Goal: Navigation & Orientation: Find specific page/section

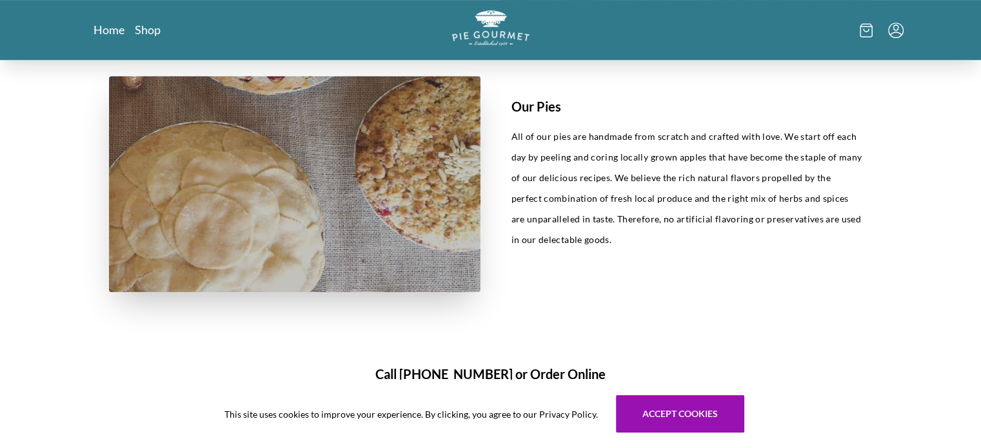
scroll to position [657, 0]
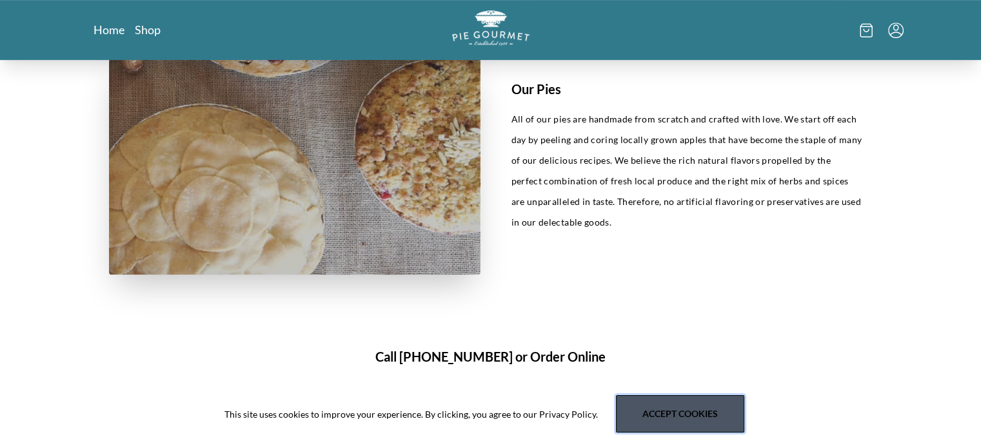
click at [676, 416] on button "Accept cookies" at bounding box center [680, 414] width 128 height 37
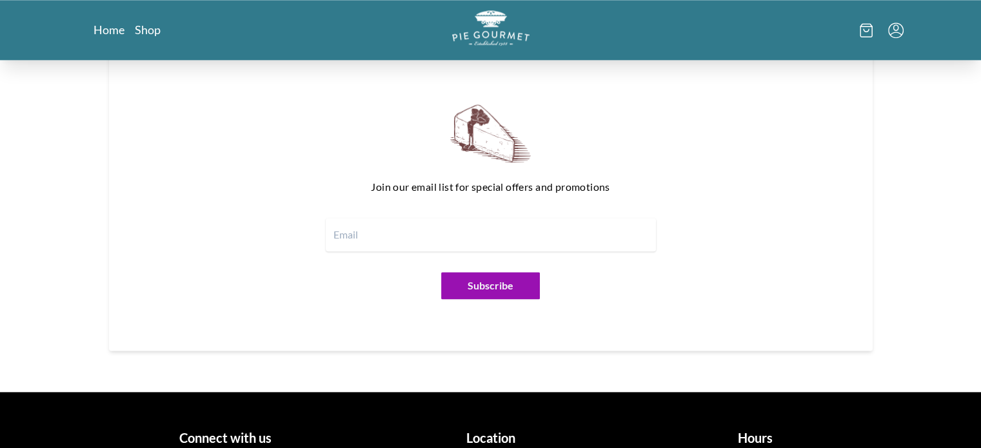
scroll to position [1629, 0]
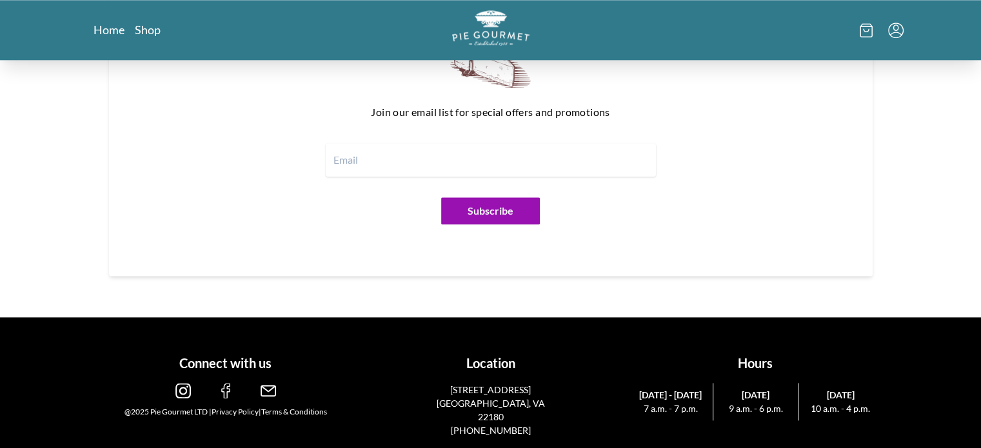
click at [896, 23] on icon "Menu" at bounding box center [896, 30] width 15 height 15
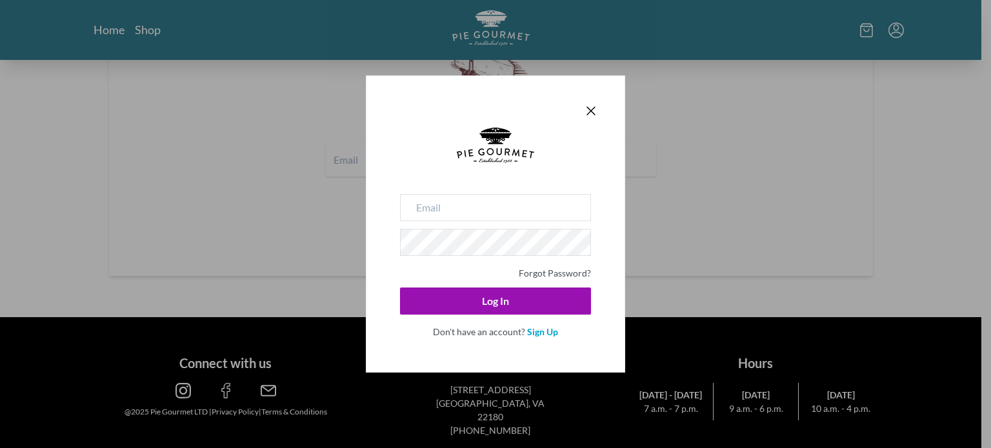
click at [863, 30] on div "Forgot Password? Log In Don't have an account? Sign Up" at bounding box center [495, 224] width 991 height 448
click at [918, 152] on div "Forgot Password? Log In Don't have an account? Sign Up" at bounding box center [495, 224] width 991 height 448
click at [584, 109] on icon "Close panel" at bounding box center [590, 110] width 15 height 15
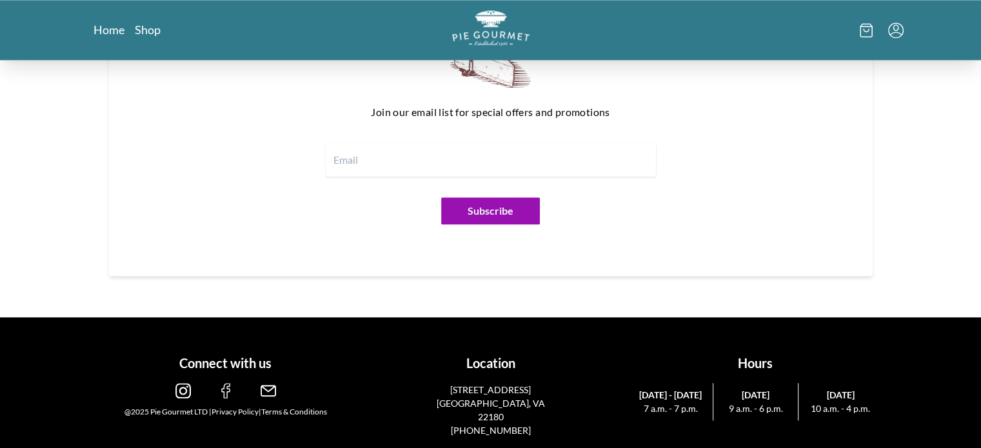
click at [867, 27] on icon at bounding box center [866, 30] width 13 height 14
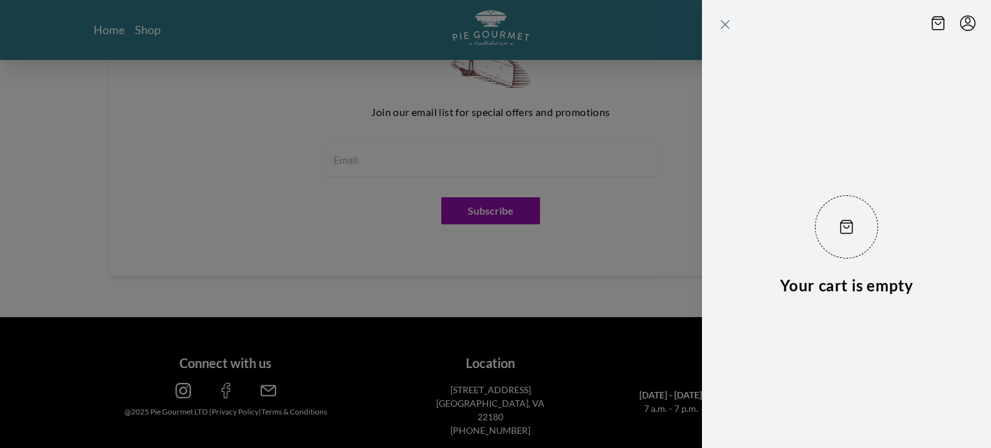
click at [720, 24] on icon "Close panel" at bounding box center [725, 24] width 15 height 15
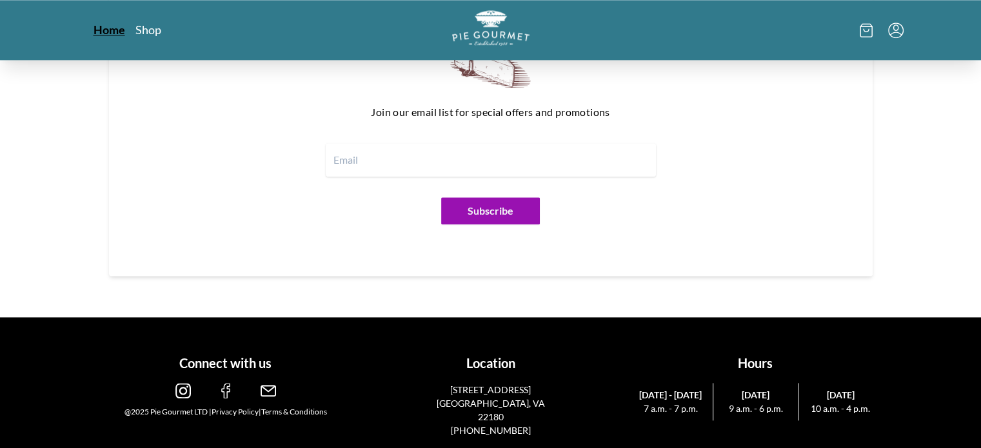
click at [101, 28] on link "Home" at bounding box center [110, 29] width 32 height 15
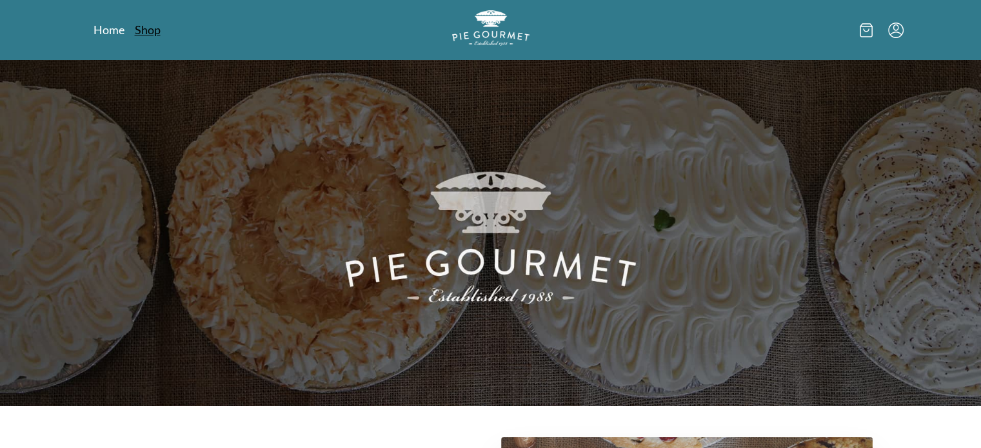
click at [134, 32] on nav "Home Shop" at bounding box center [224, 30] width 260 height 16
click at [143, 33] on link "Shop" at bounding box center [148, 29] width 26 height 15
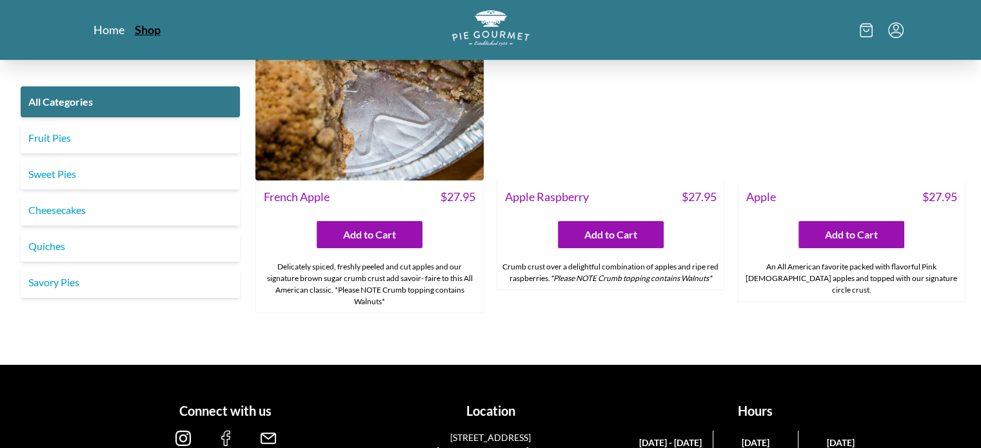
scroll to position [4483, 0]
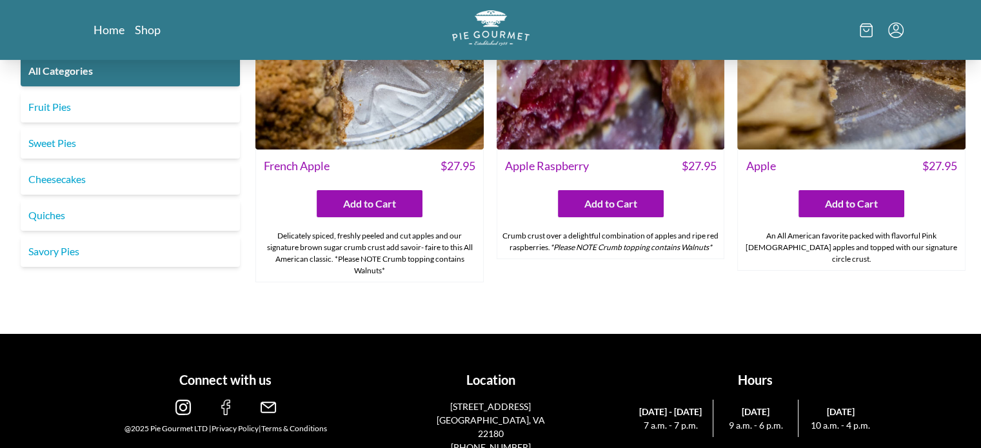
click at [225, 400] on img at bounding box center [225, 407] width 15 height 15
